Goal: Information Seeking & Learning: Find specific fact

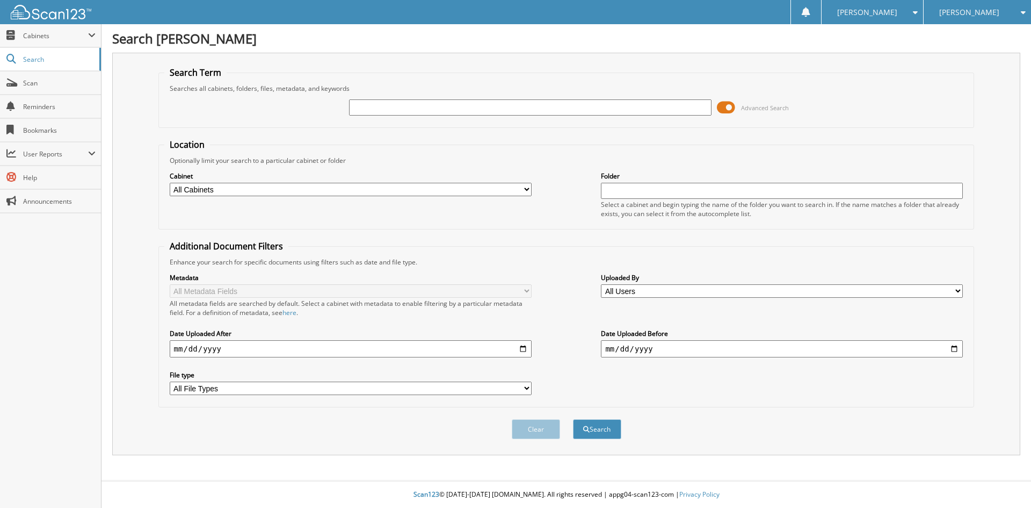
click at [384, 112] on input "text" at bounding box center [530, 107] width 362 height 16
type input "31878"
click at [573, 419] on button "Search" at bounding box center [597, 429] width 48 height 20
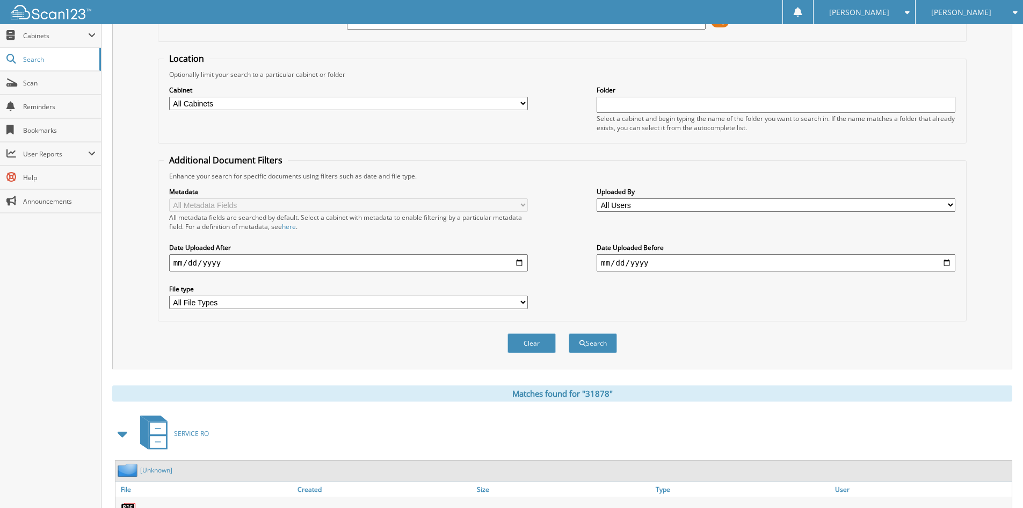
scroll to position [158, 0]
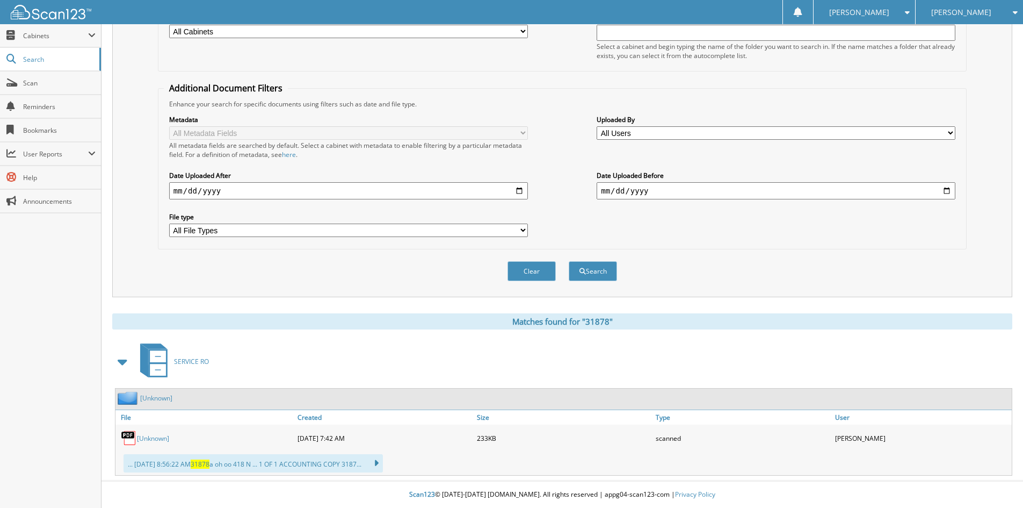
click at [139, 435] on link "[Unknown]" at bounding box center [153, 437] width 32 height 9
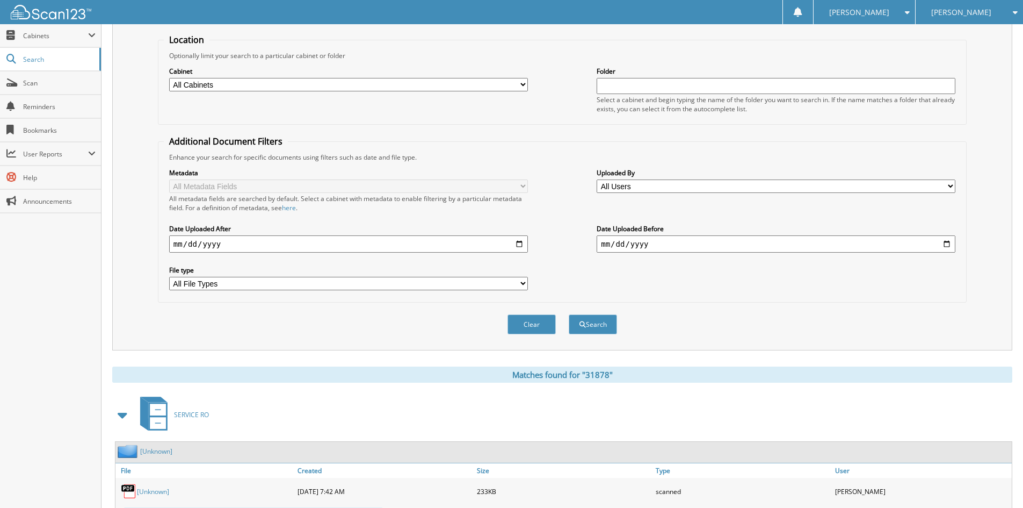
scroll to position [0, 0]
